Goal: Navigation & Orientation: Find specific page/section

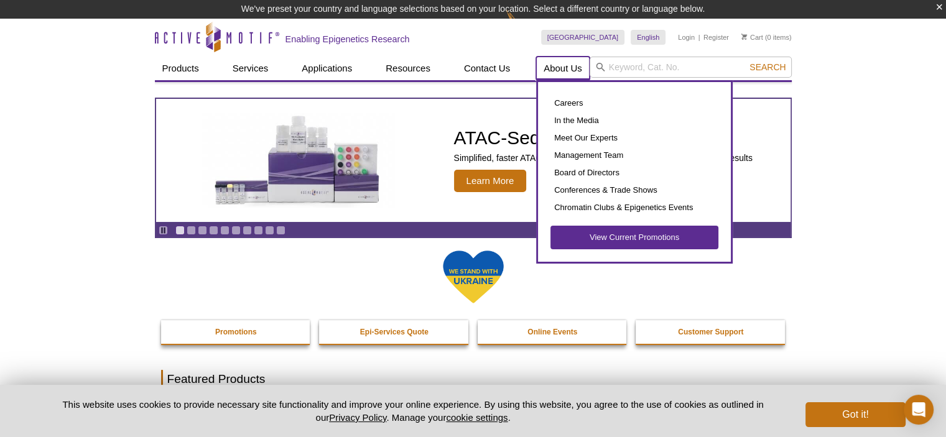
click at [557, 65] on link "About Us" at bounding box center [562, 69] width 53 height 24
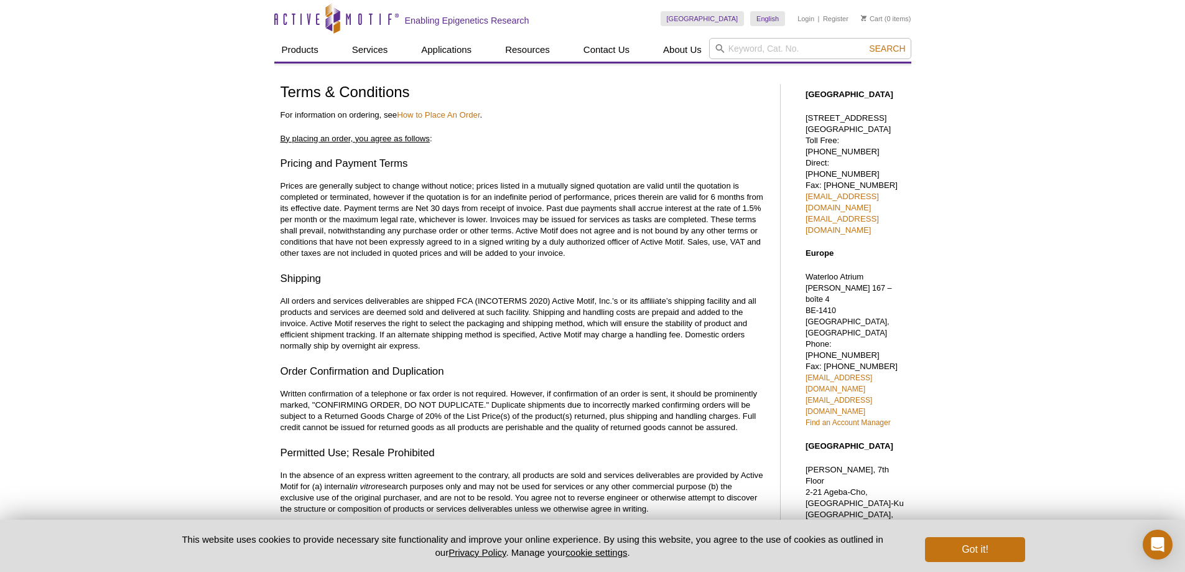
drag, startPoint x: 21, startPoint y: 305, endPoint x: 94, endPoint y: 237, distance: 99.5
